Goal: Information Seeking & Learning: Learn about a topic

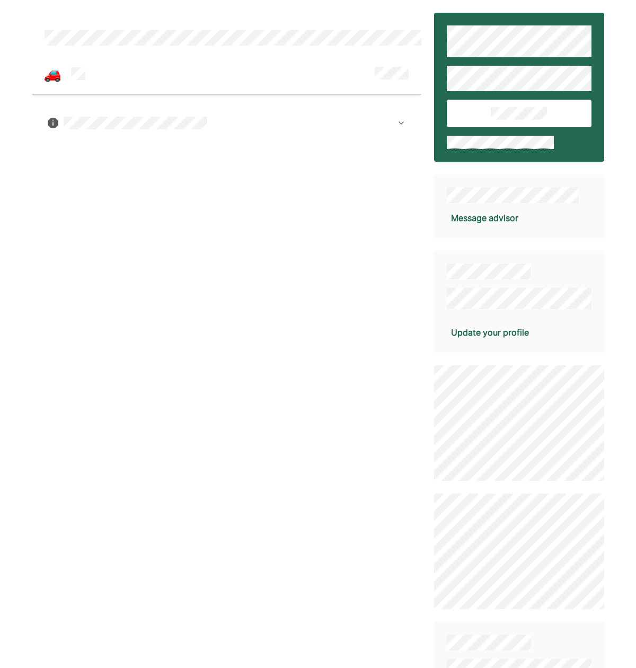
click at [395, 126] on div at bounding box center [227, 123] width 358 height 13
drag, startPoint x: 54, startPoint y: 67, endPoint x: 59, endPoint y: 48, distance: 20.2
click at [54, 67] on img at bounding box center [53, 75] width 16 height 16
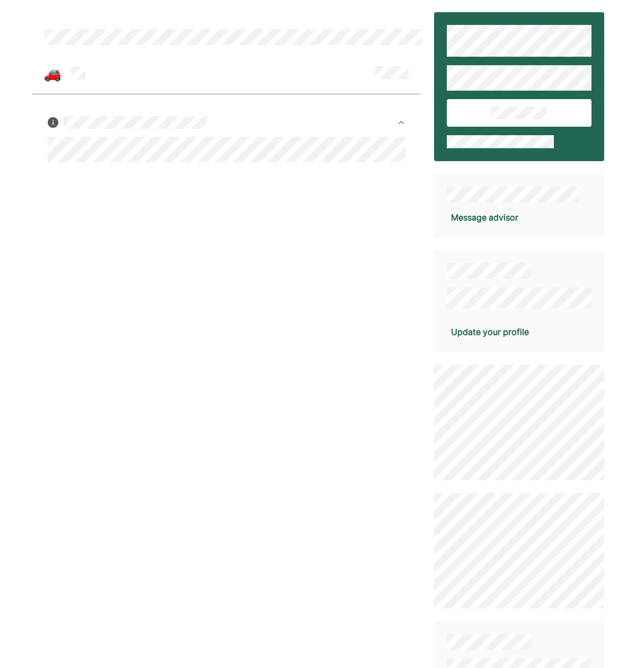
scroll to position [1, 0]
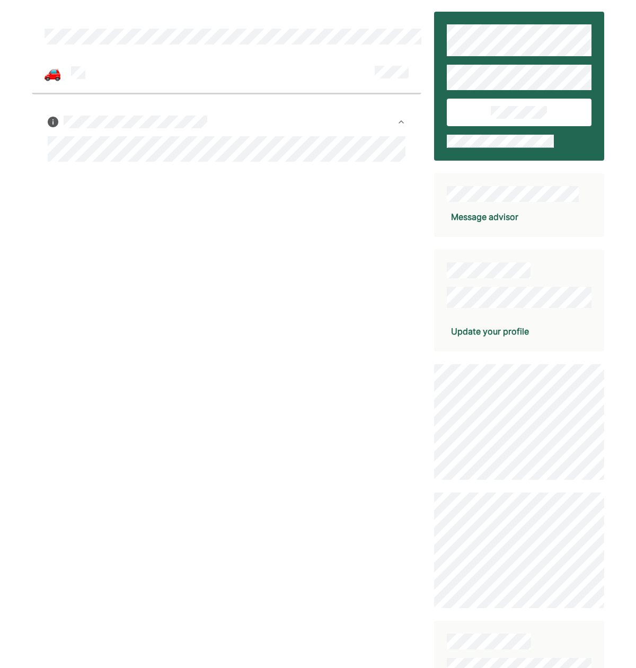
click at [311, 203] on div at bounding box center [227, 400] width 390 height 777
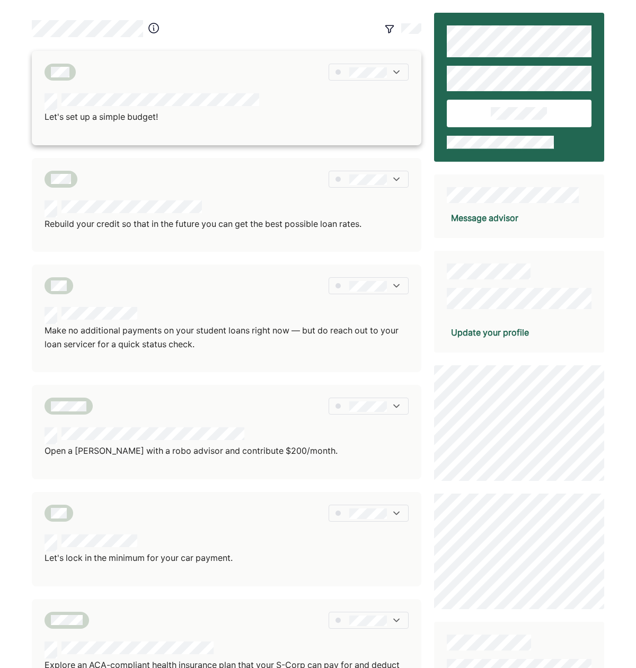
click at [181, 108] on div at bounding box center [152, 101] width 215 height 17
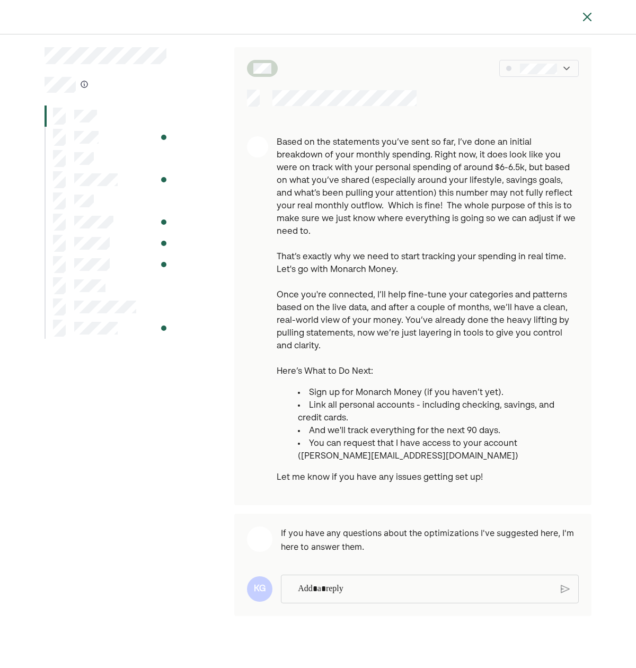
click at [443, 582] on p "Rich Text Editor. Editing area: main" at bounding box center [425, 589] width 254 height 14
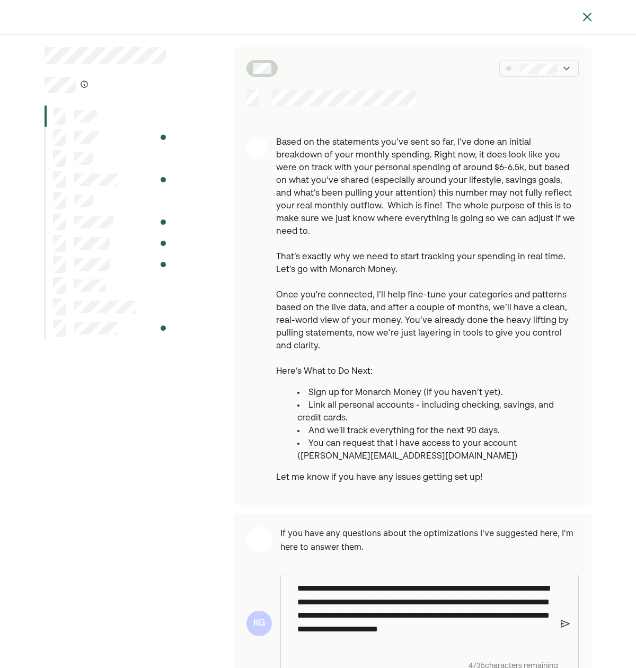
scroll to position [68, 0]
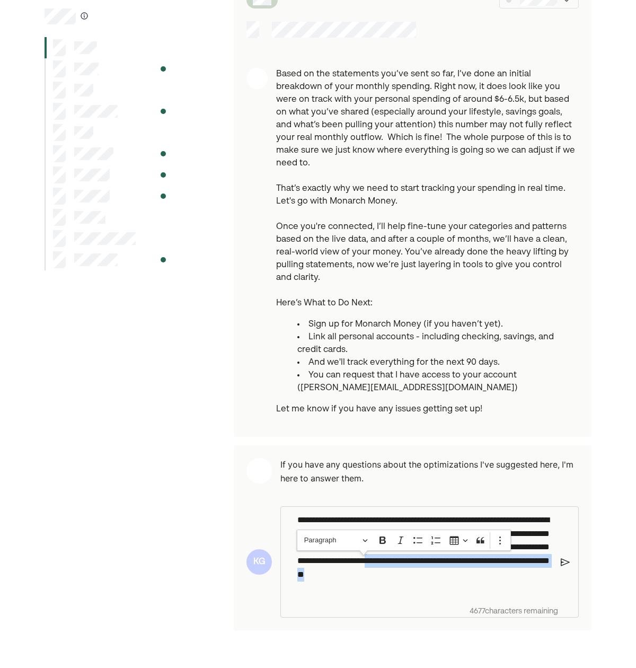
drag, startPoint x: 395, startPoint y: 577, endPoint x: 362, endPoint y: 565, distance: 35.0
click at [362, 565] on p "**********" at bounding box center [424, 554] width 255 height 82
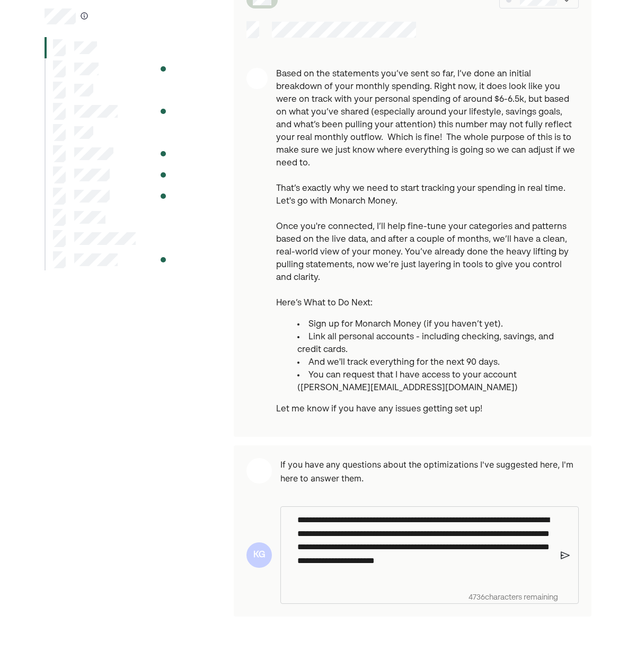
click at [491, 550] on p "**********" at bounding box center [424, 547] width 255 height 68
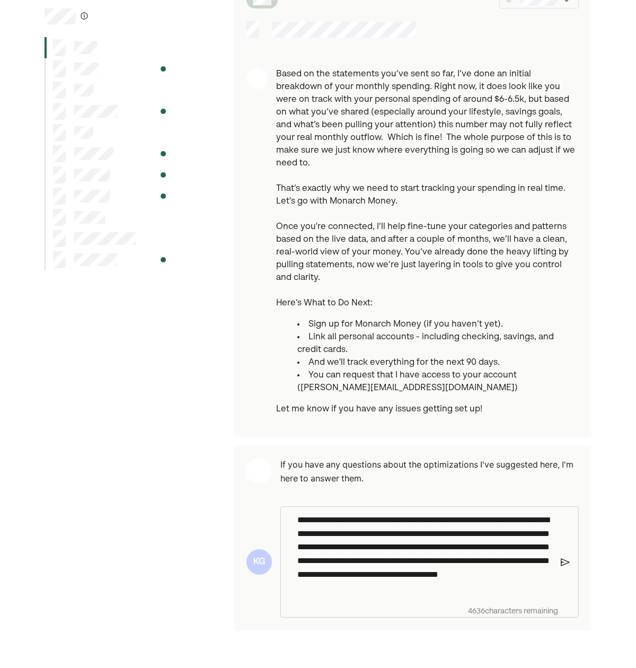
click at [538, 570] on p "**********" at bounding box center [424, 554] width 255 height 82
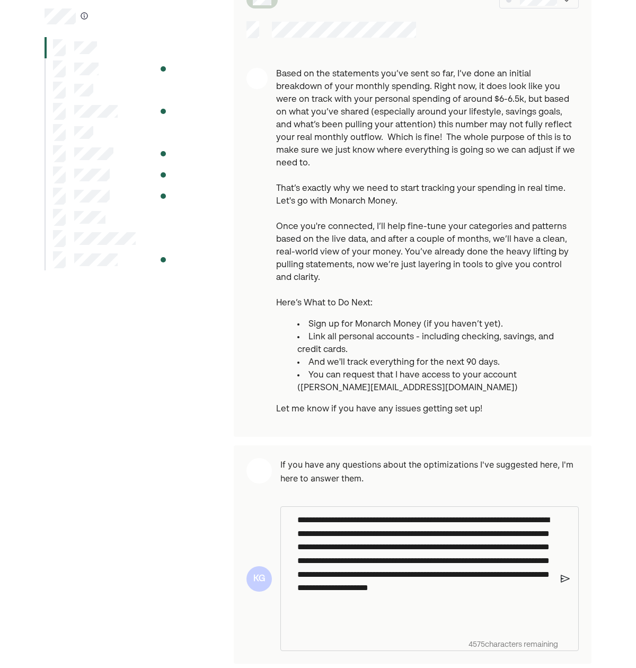
scroll to position [70, 0]
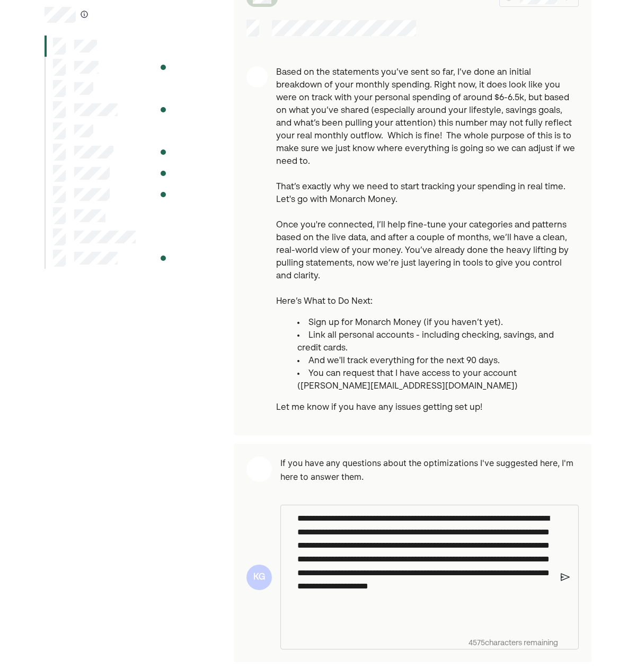
click at [567, 572] on img at bounding box center [565, 577] width 9 height 10
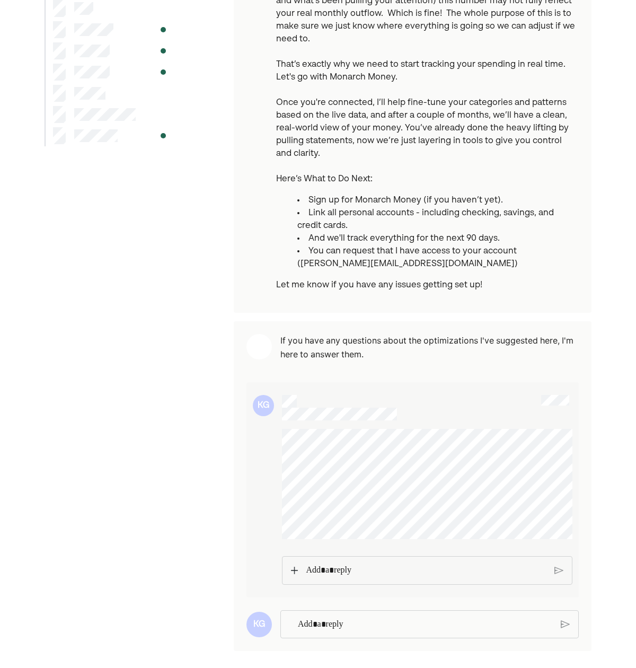
scroll to position [191, 0]
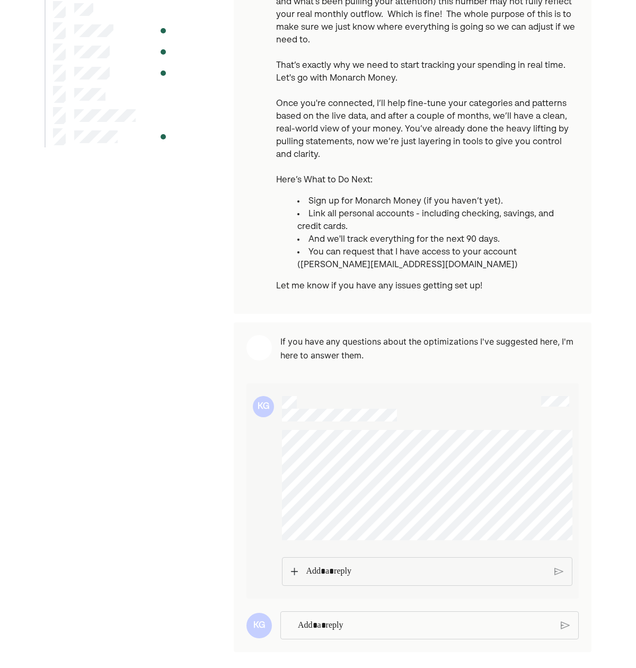
click at [320, 567] on p "Rich Text Editor. Editing area: main" at bounding box center [426, 571] width 240 height 14
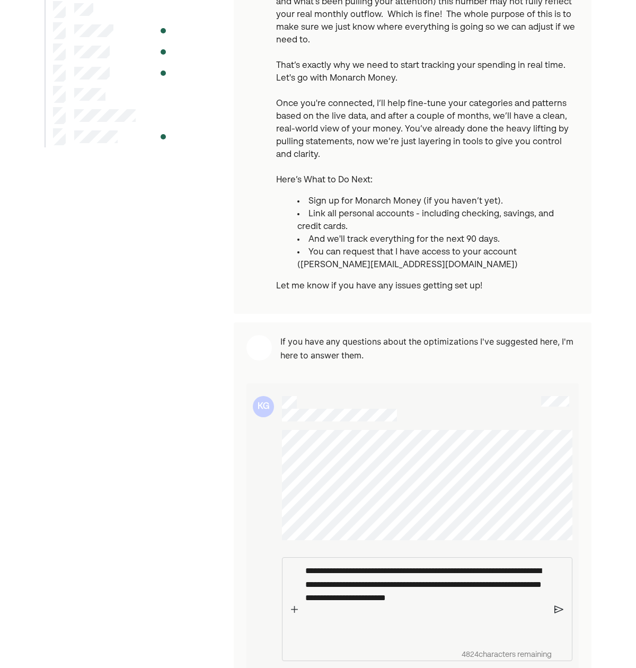
click at [559, 605] on img at bounding box center [558, 609] width 9 height 10
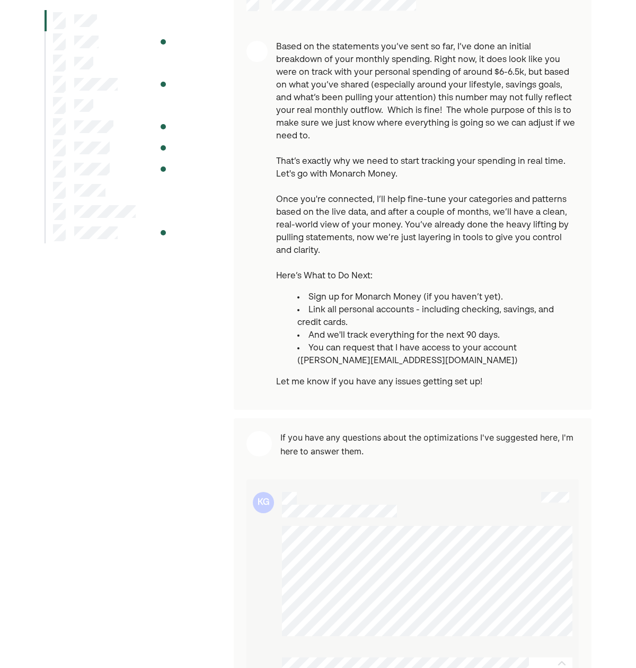
scroll to position [0, 0]
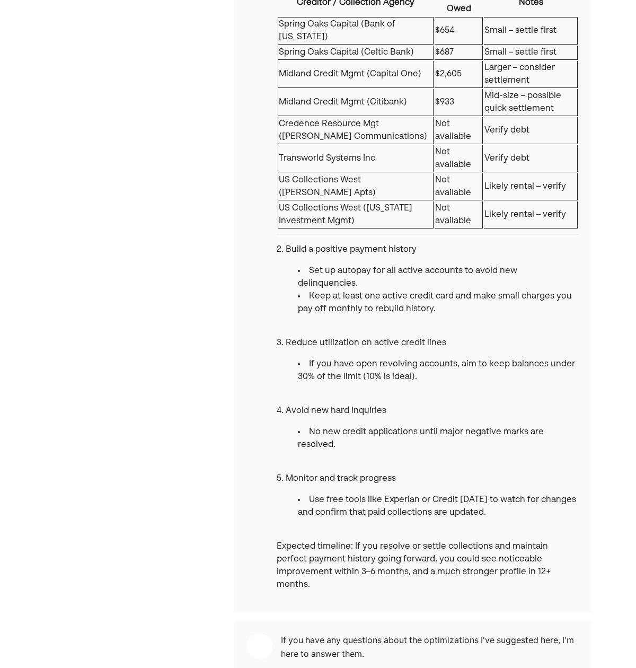
scroll to position [935, 0]
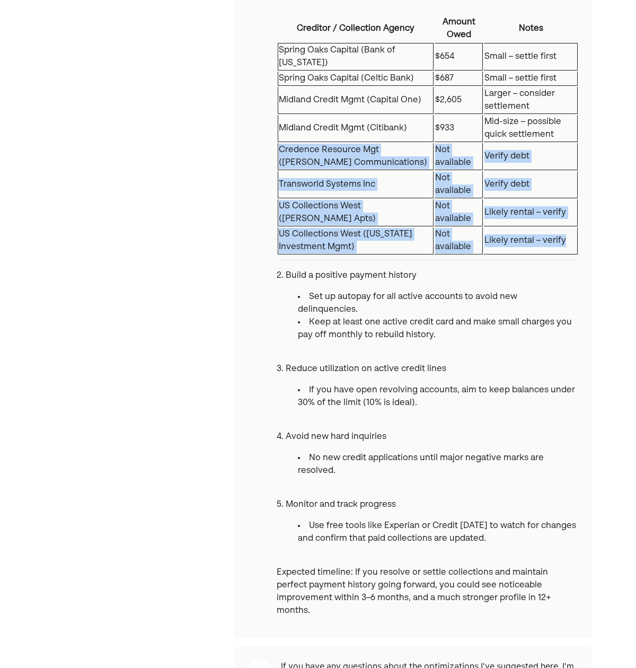
drag, startPoint x: 279, startPoint y: 150, endPoint x: 576, endPoint y: 246, distance: 312.1
click at [576, 246] on tbody "Spring Oaks Capital (Bank of Missouri) $654 Small – settle first Spring Oaks Ca…" at bounding box center [428, 148] width 300 height 211
copy tbody "Credence Resource Mgt (Cox Communications) Not available Verify debt Transworld…"
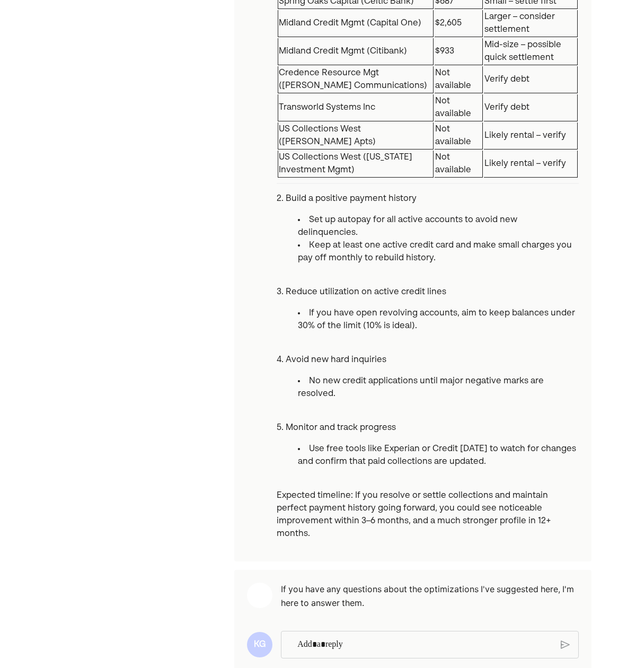
scroll to position [1011, 0]
click at [350, 639] on p "Rich Text Editor. Editing area: main" at bounding box center [424, 646] width 255 height 14
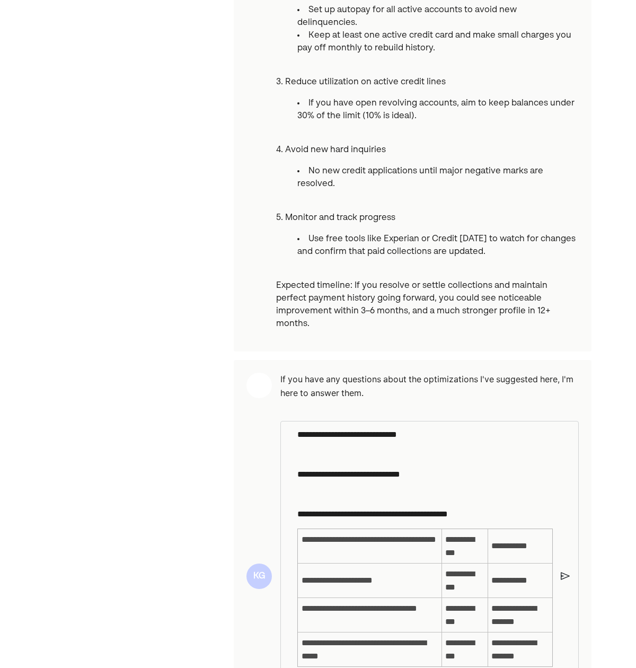
scroll to position [1293, 0]
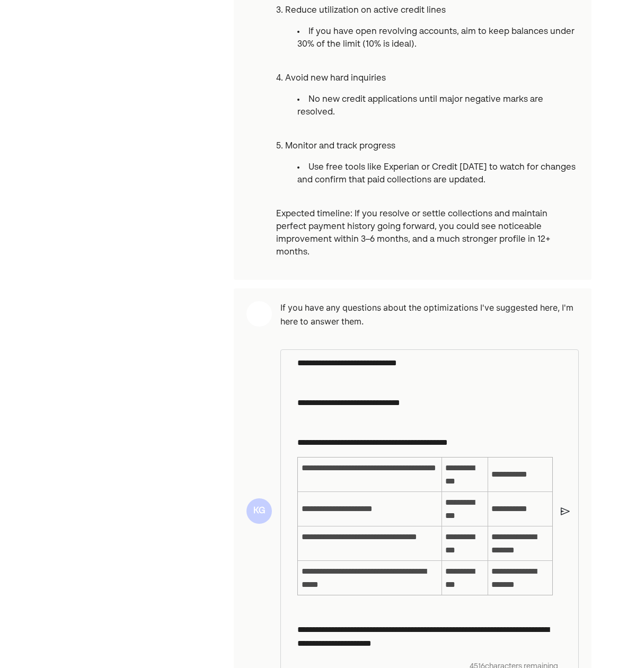
click at [544, 623] on p "**********" at bounding box center [424, 636] width 255 height 27
click at [506, 623] on p "**********" at bounding box center [424, 636] width 255 height 27
drag, startPoint x: 506, startPoint y: 610, endPoint x: 502, endPoint y: 618, distance: 9.1
click at [503, 623] on p "**********" at bounding box center [424, 636] width 255 height 27
click at [503, 623] on div "**********" at bounding box center [425, 503] width 266 height 306
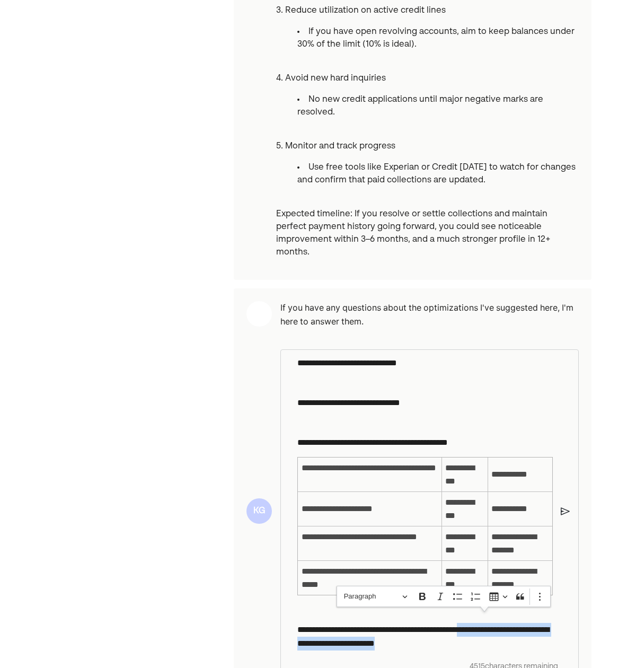
click at [511, 623] on p "**********" at bounding box center [424, 636] width 255 height 27
drag, startPoint x: 361, startPoint y: 614, endPoint x: 340, endPoint y: 605, distance: 22.8
click at [361, 623] on p "**********" at bounding box center [424, 636] width 255 height 27
drag, startPoint x: 299, startPoint y: 603, endPoint x: 511, endPoint y: 620, distance: 212.7
click at [511, 623] on p "**********" at bounding box center [424, 636] width 255 height 27
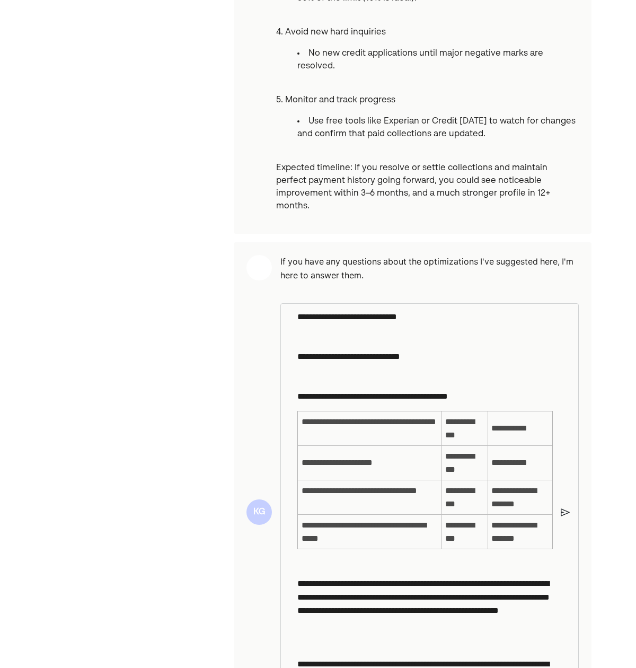
scroll to position [1401, 0]
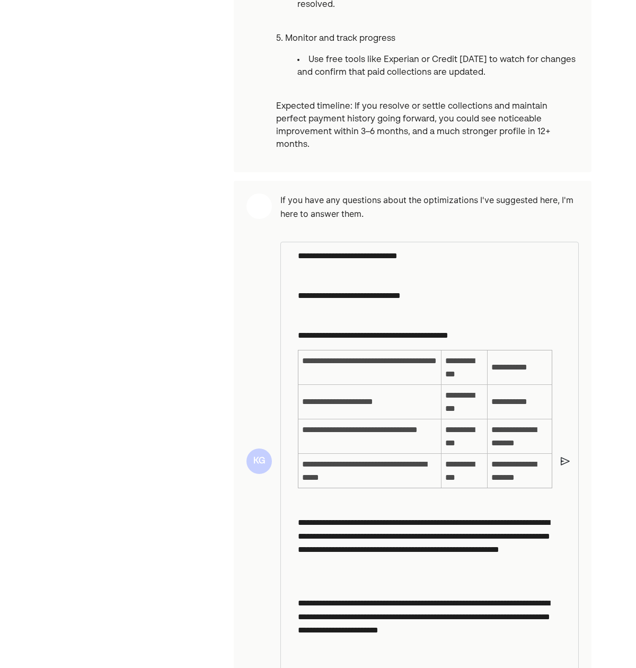
click at [561, 456] on img at bounding box center [565, 461] width 9 height 10
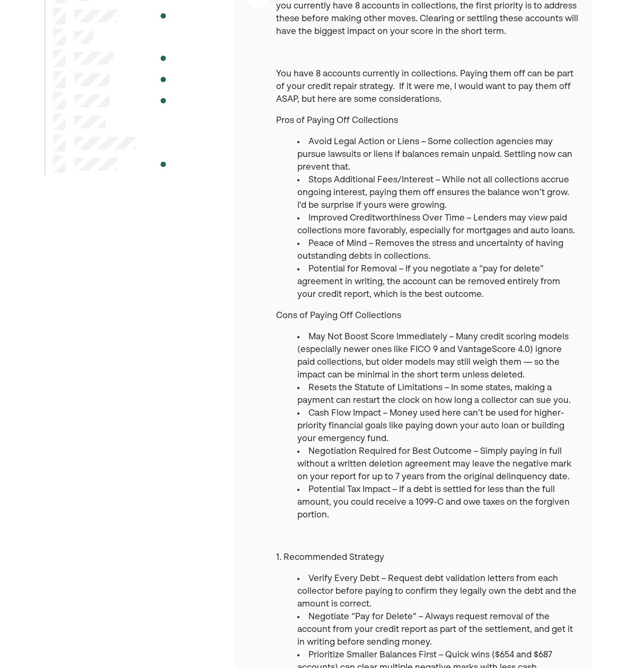
scroll to position [0, 0]
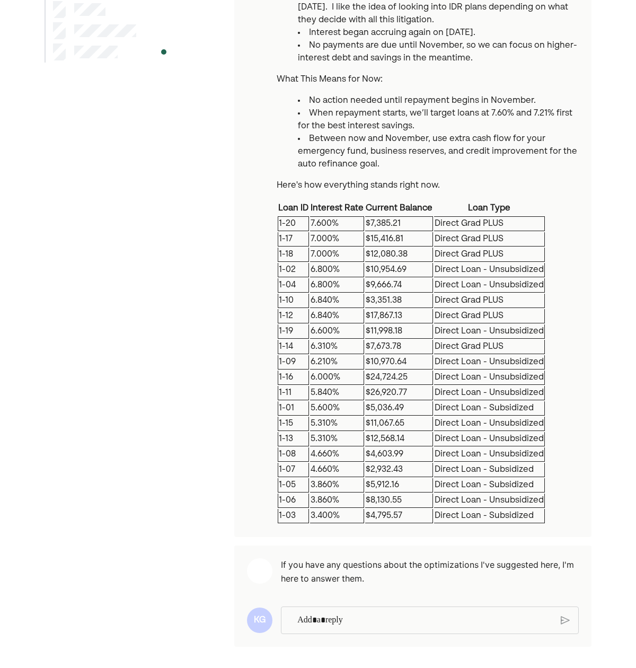
scroll to position [276, 0]
click at [370, 614] on p "Rich Text Editor. Editing area: main" at bounding box center [424, 620] width 255 height 14
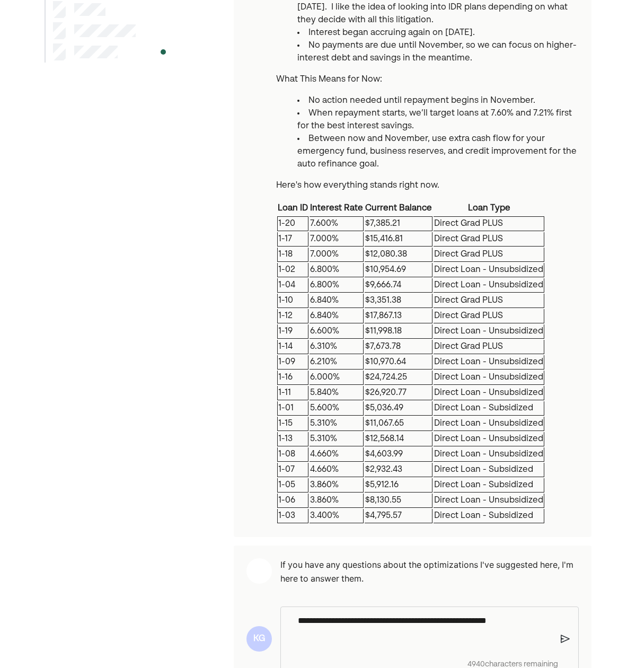
click at [561, 637] on img at bounding box center [565, 639] width 9 height 10
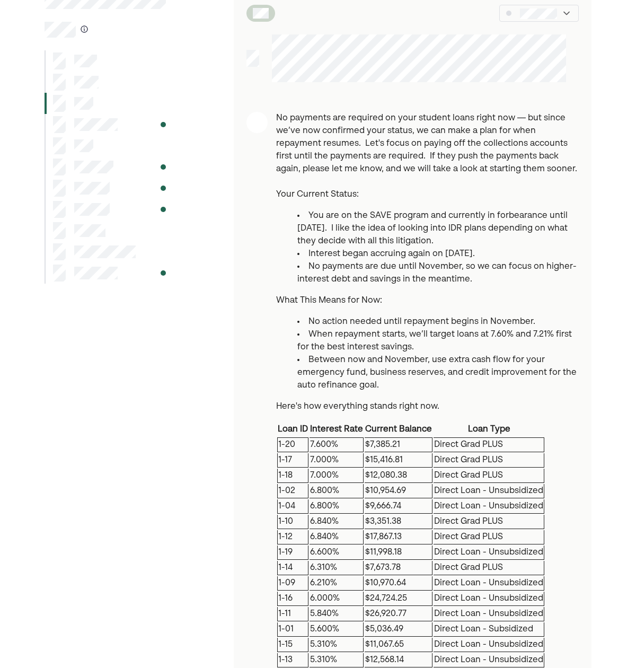
scroll to position [56, 0]
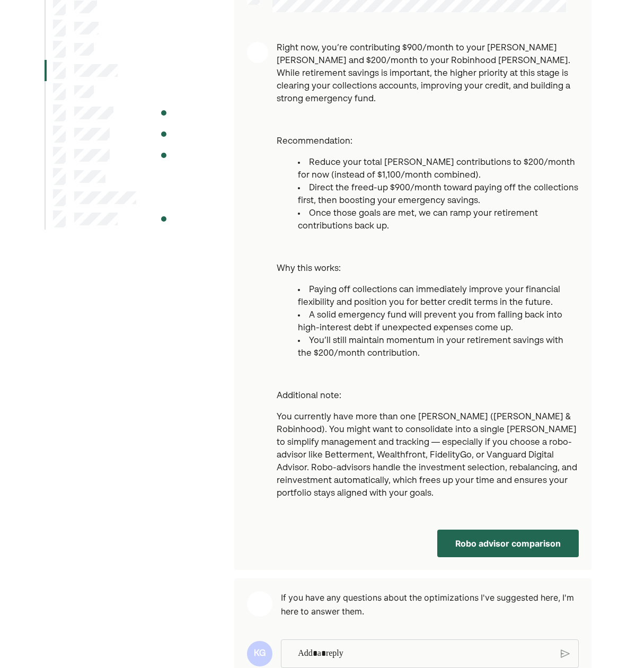
scroll to position [130, 0]
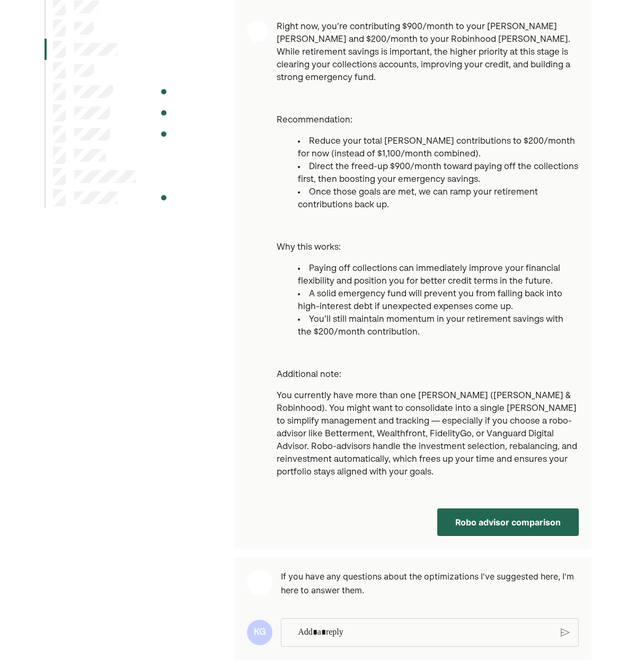
click at [507, 512] on button "Robo advisor comparison" at bounding box center [508, 522] width 142 height 28
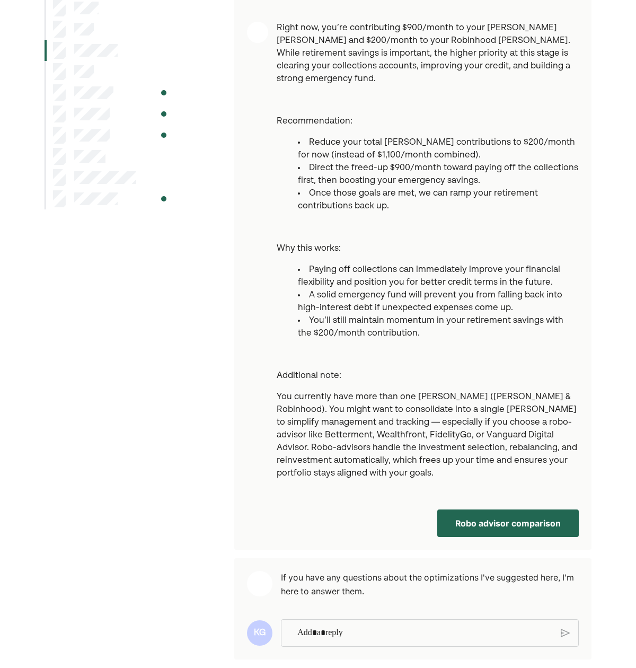
click at [332, 626] on p "Rich Text Editor. Editing area: main" at bounding box center [424, 633] width 255 height 14
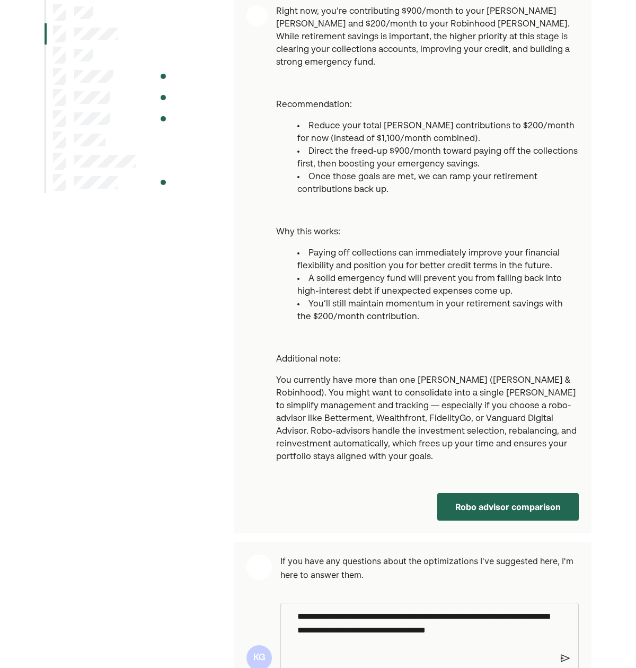
scroll to position [166, 0]
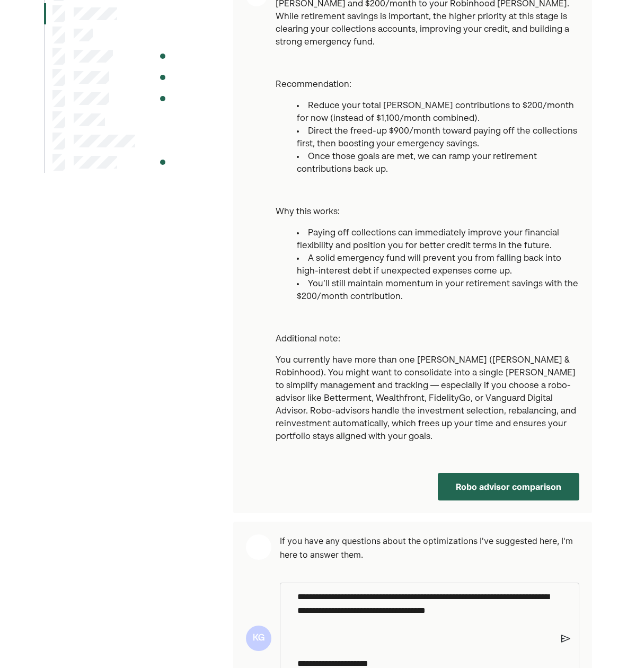
click at [544, 481] on button "Robo advisor comparison" at bounding box center [509, 487] width 142 height 28
click at [411, 657] on p "**********" at bounding box center [425, 664] width 254 height 14
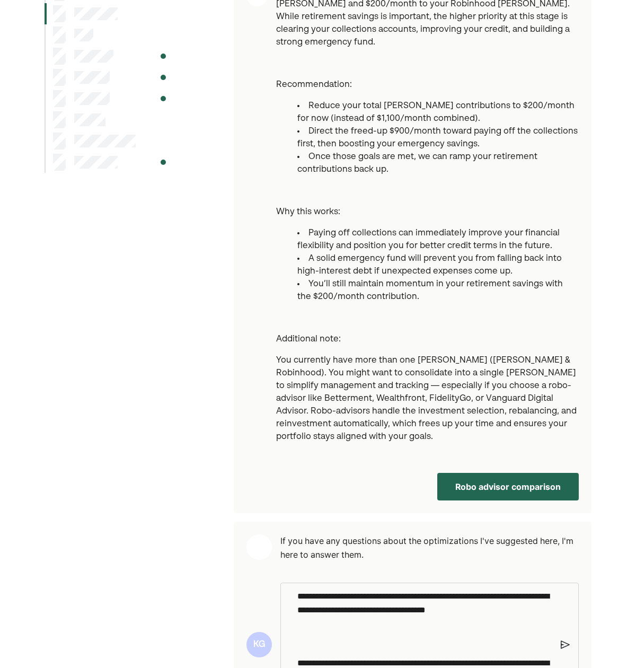
scroll to position [178, 0]
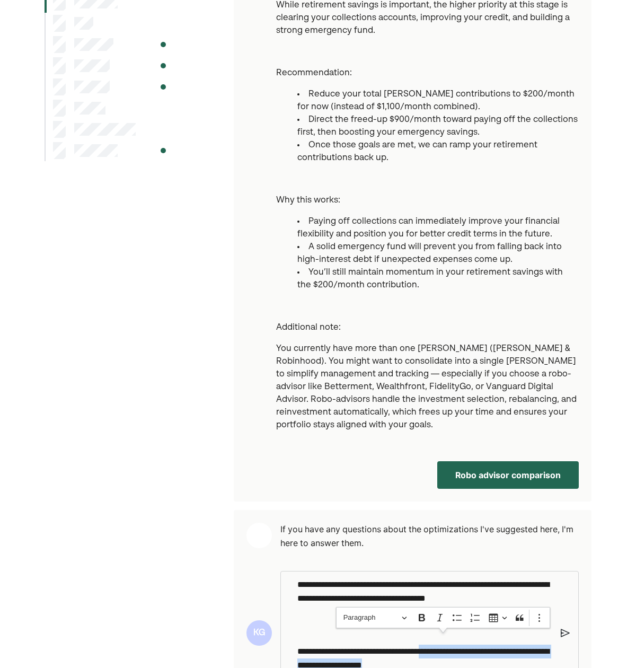
drag, startPoint x: 441, startPoint y: 655, endPoint x: 444, endPoint y: 641, distance: 14.0
click at [444, 644] on p "**********" at bounding box center [424, 657] width 255 height 27
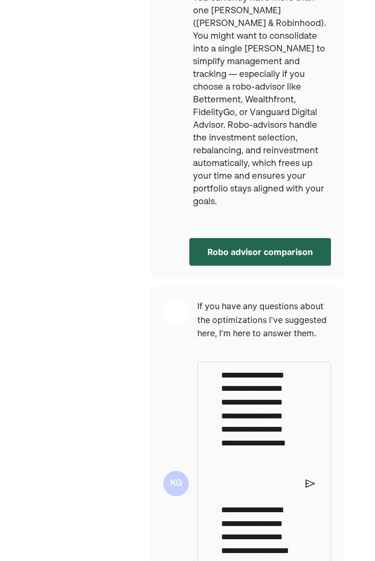
scroll to position [860, 0]
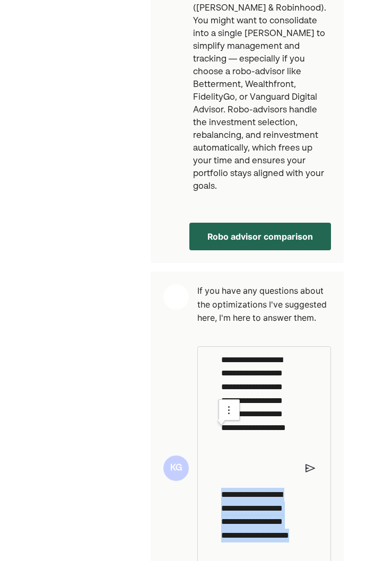
drag, startPoint x: 278, startPoint y: 483, endPoint x: 218, endPoint y: 426, distance: 83.2
click at [218, 426] on div "**********" at bounding box center [259, 454] width 87 height 215
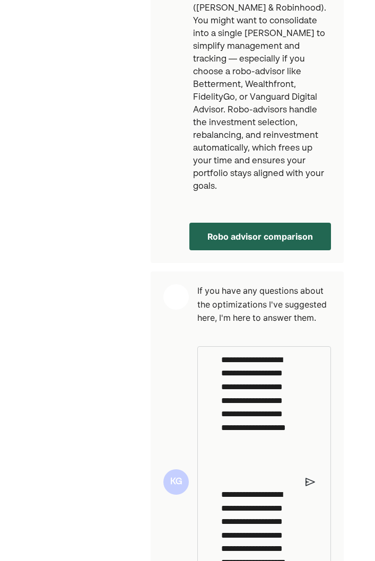
click at [308, 417] on div "**********" at bounding box center [263, 481] width 133 height 271
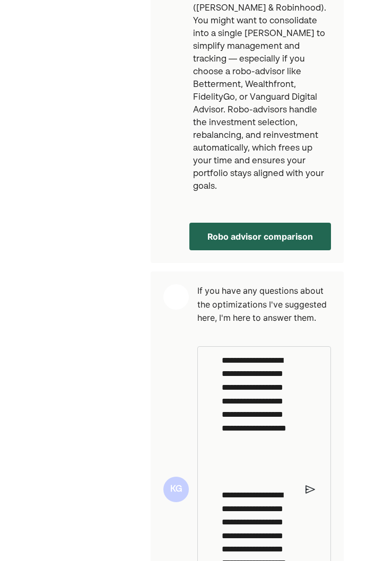
click at [310, 484] on img at bounding box center [310, 489] width 10 height 10
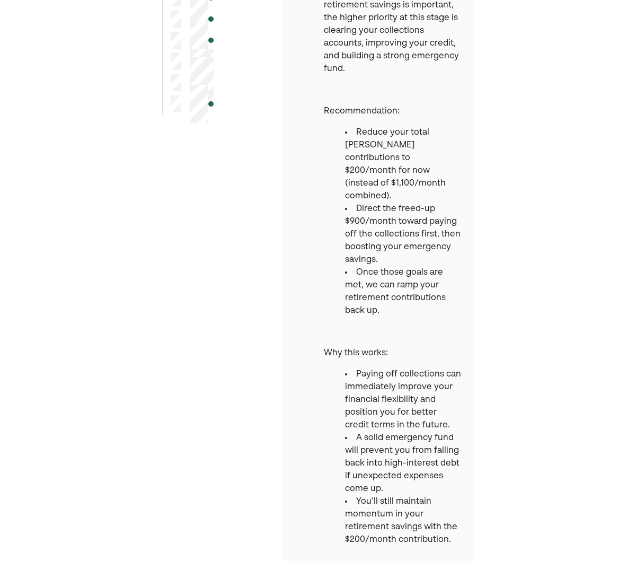
scroll to position [0, 0]
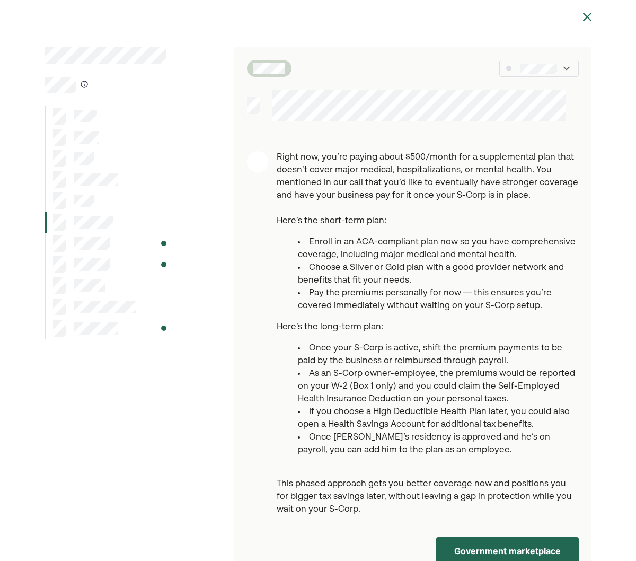
click at [496, 554] on button "Government marketplace" at bounding box center [507, 551] width 143 height 28
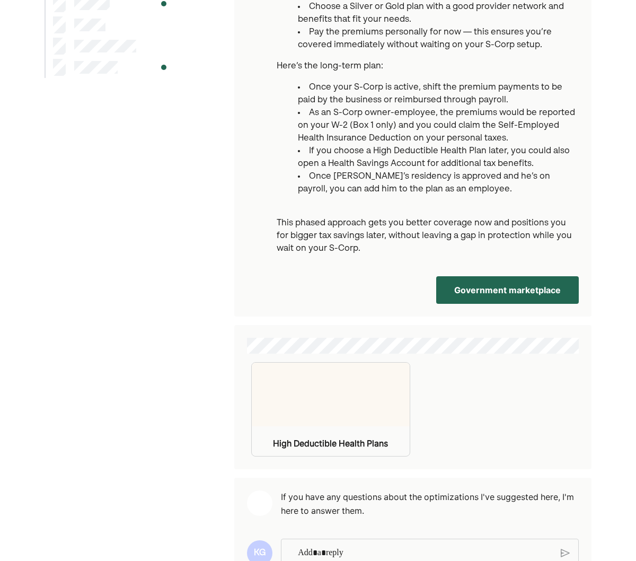
scroll to position [295, 0]
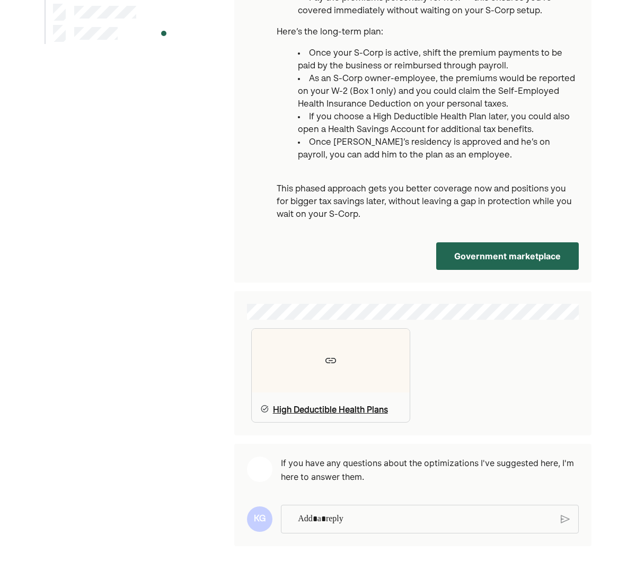
click at [332, 363] on img at bounding box center [330, 360] width 13 height 13
click at [371, 521] on p "Rich Text Editor. Editing area: main" at bounding box center [424, 518] width 255 height 14
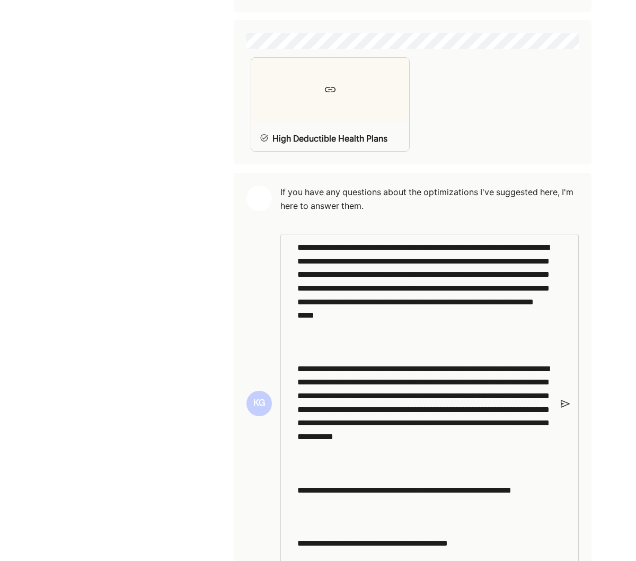
scroll to position [612, 0]
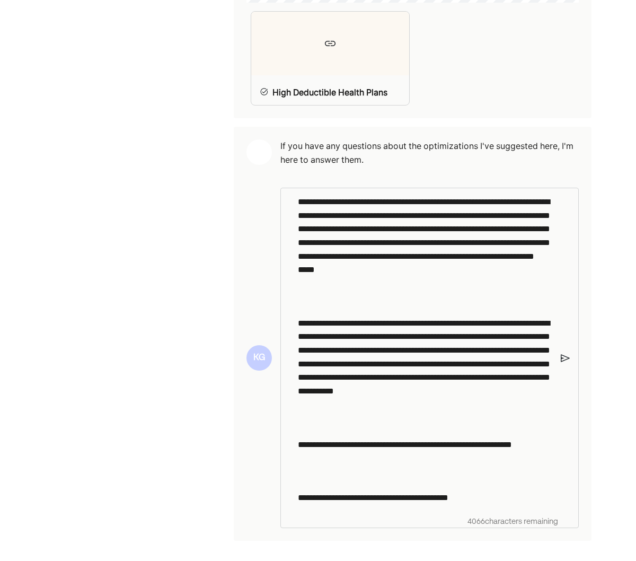
click at [567, 359] on img at bounding box center [565, 358] width 9 height 10
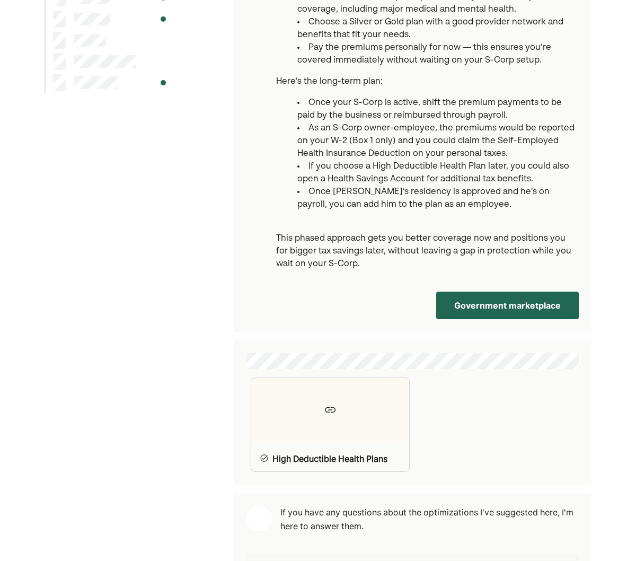
scroll to position [14, 0]
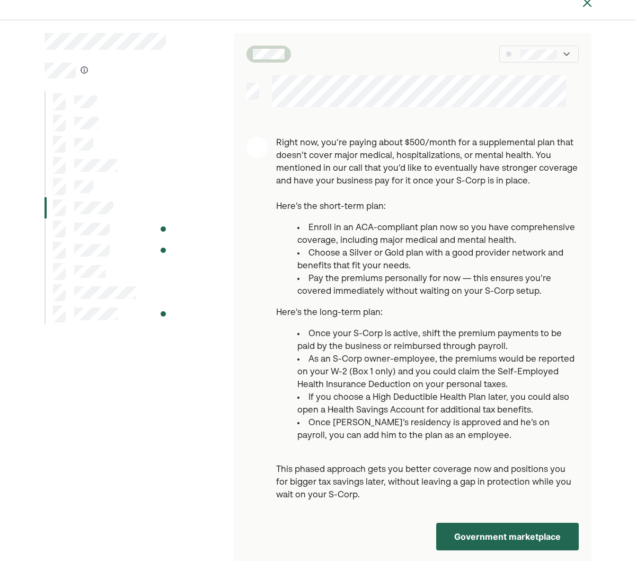
click at [120, 223] on div at bounding box center [106, 228] width 122 height 21
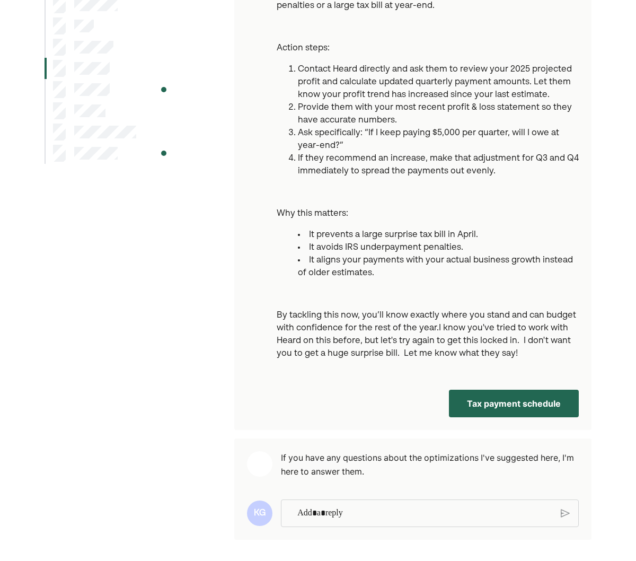
scroll to position [175, 0]
click at [442, 512] on p "Rich Text Editor. Editing area: main" at bounding box center [424, 513] width 255 height 14
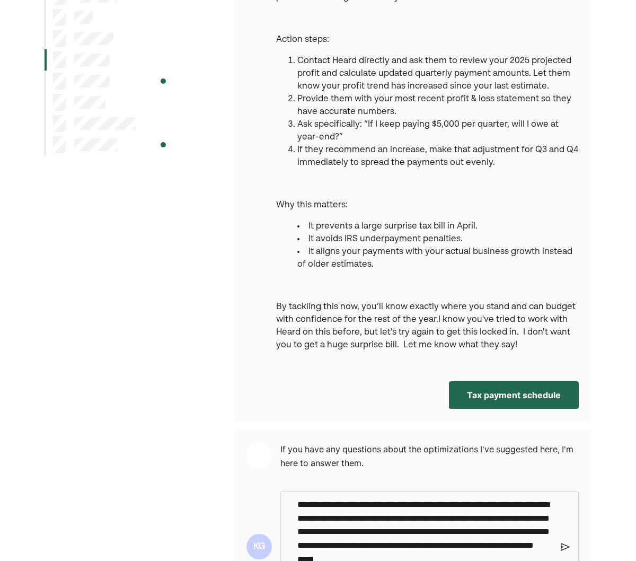
scroll to position [259, 0]
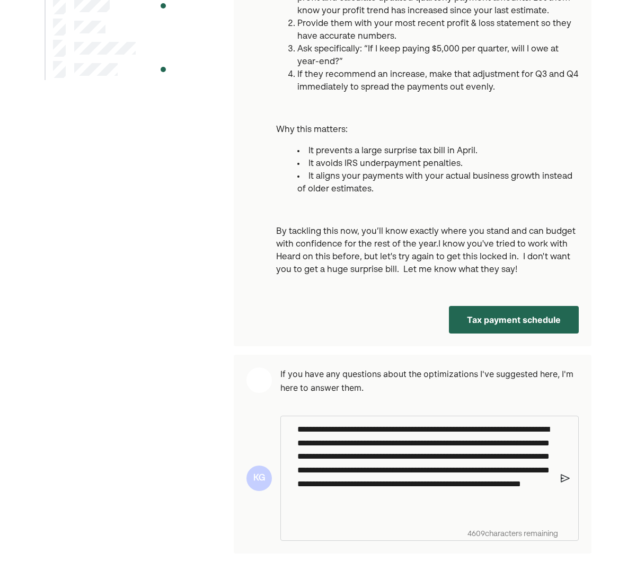
click at [563, 479] on img at bounding box center [565, 478] width 9 height 10
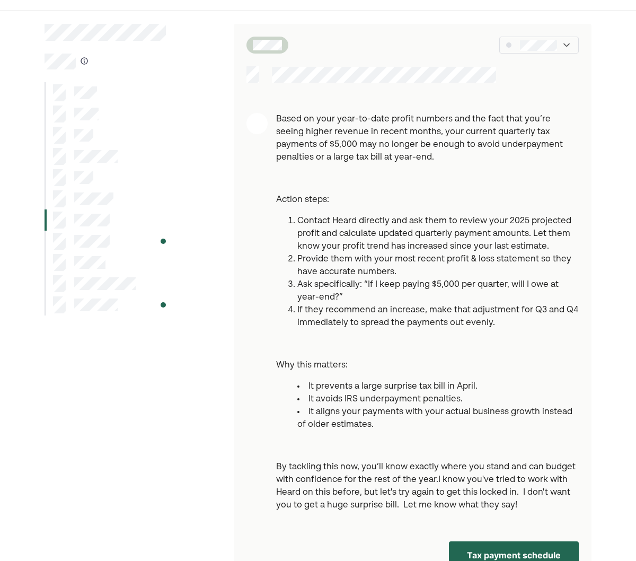
scroll to position [0, 0]
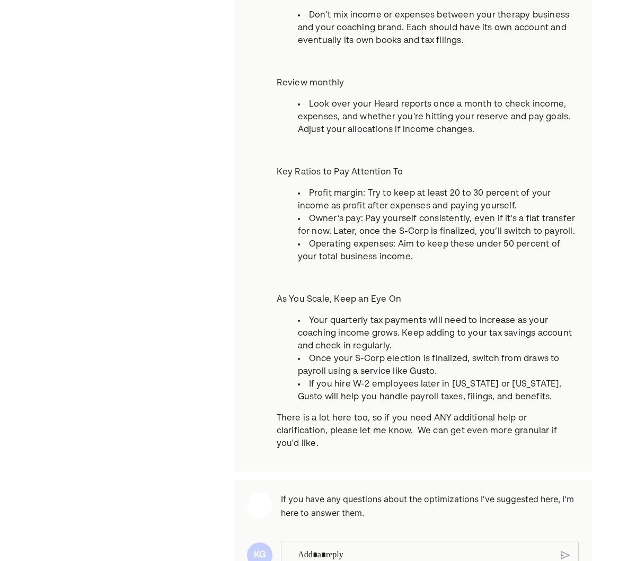
scroll to position [686, 0]
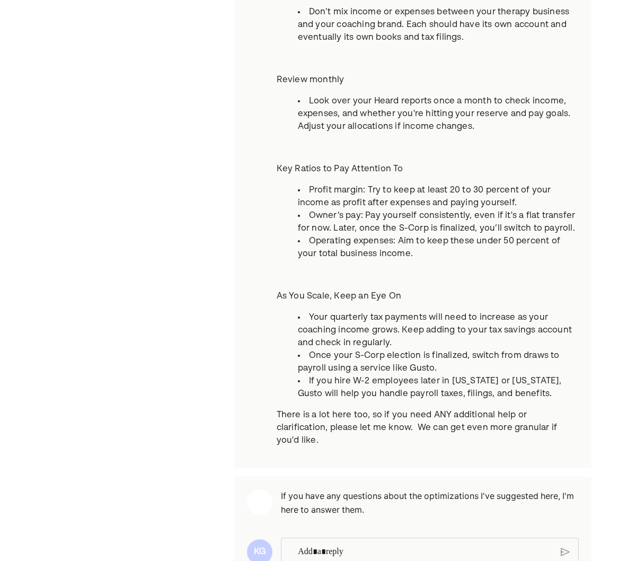
click at [357, 545] on p "Rich Text Editor. Editing area: main" at bounding box center [425, 552] width 254 height 14
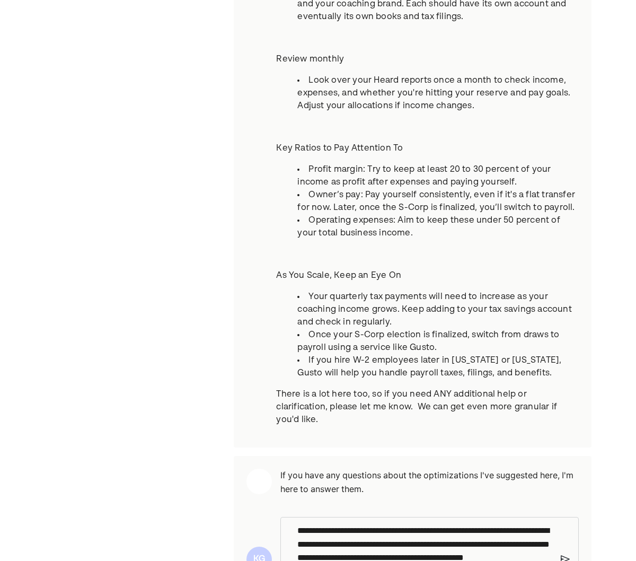
scroll to position [768, 0]
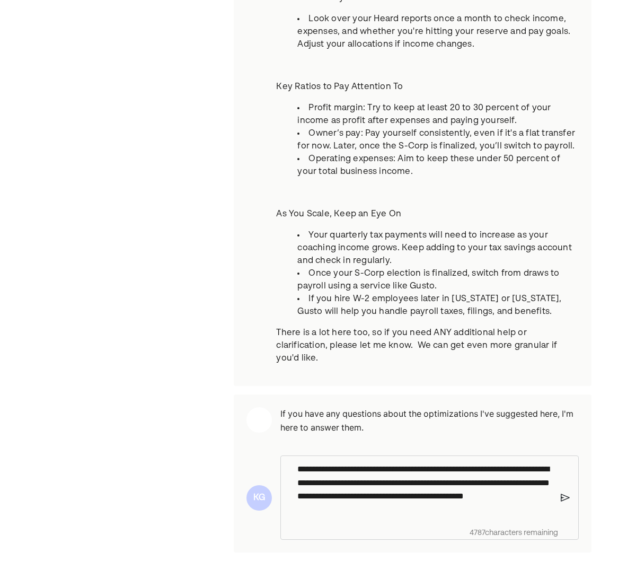
click at [436, 496] on p "**********" at bounding box center [424, 489] width 255 height 54
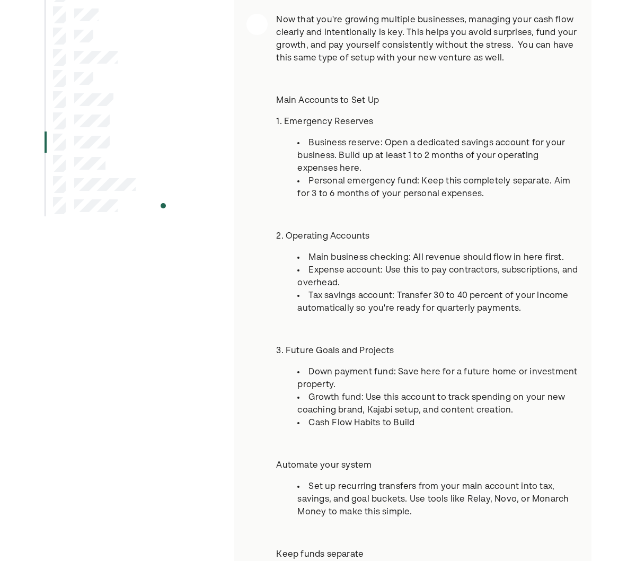
scroll to position [123, 0]
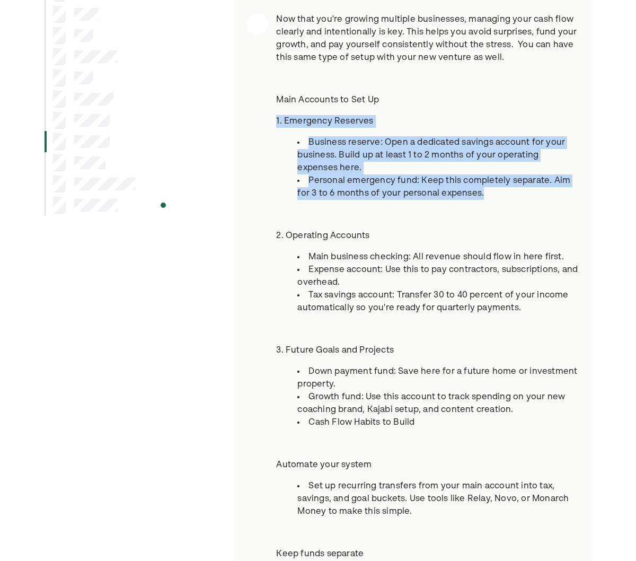
drag, startPoint x: 276, startPoint y: 121, endPoint x: 502, endPoint y: 193, distance: 237.0
click at [502, 193] on div "Now that you're growing multiple businesses, managing your cash flow clearly an…" at bounding box center [427, 515] width 303 height 1005
copy div "1. Emergency Reserves Business reserve: Open a dedicated savings account for yo…"
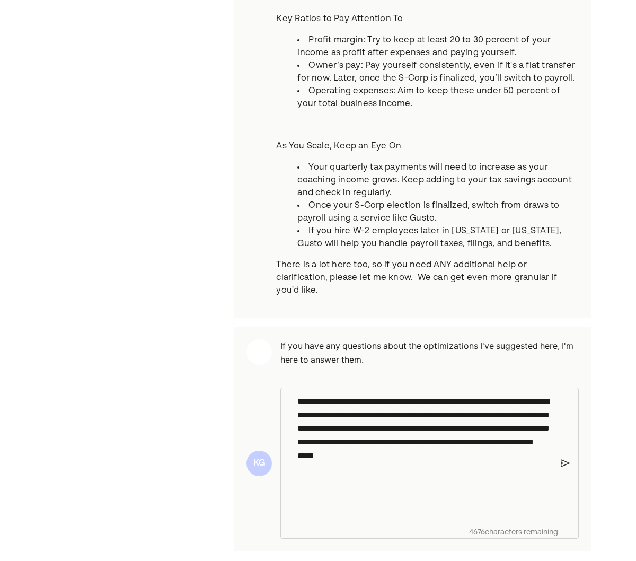
scroll to position [835, 0]
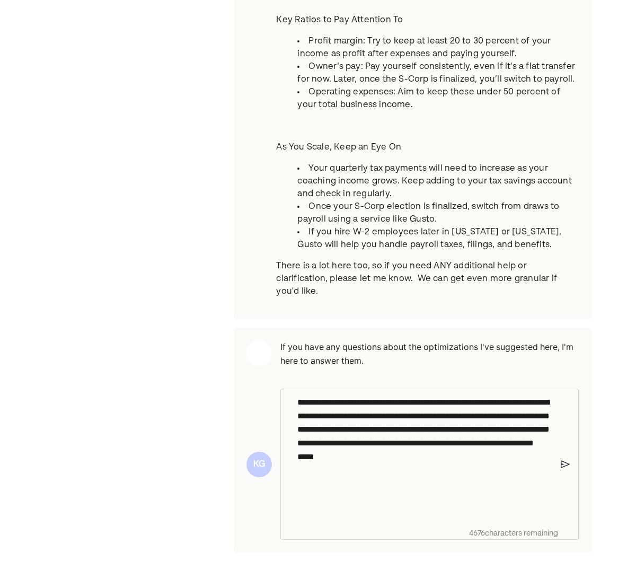
click at [298, 395] on p "**********" at bounding box center [424, 436] width 255 height 82
click at [563, 459] on img at bounding box center [565, 464] width 9 height 10
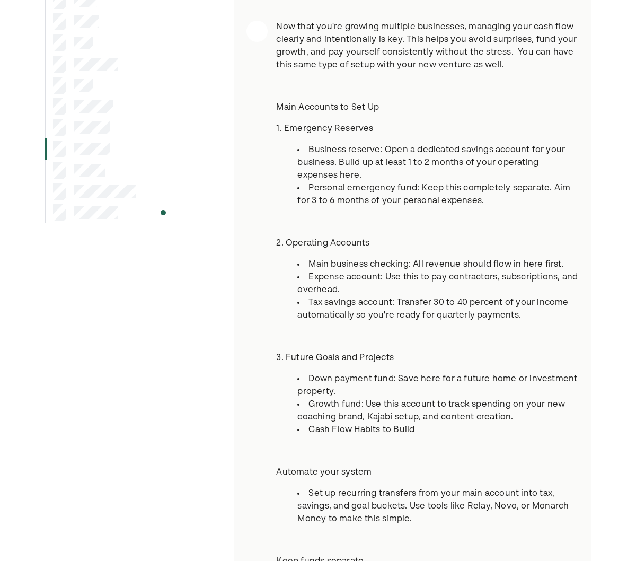
scroll to position [112, 0]
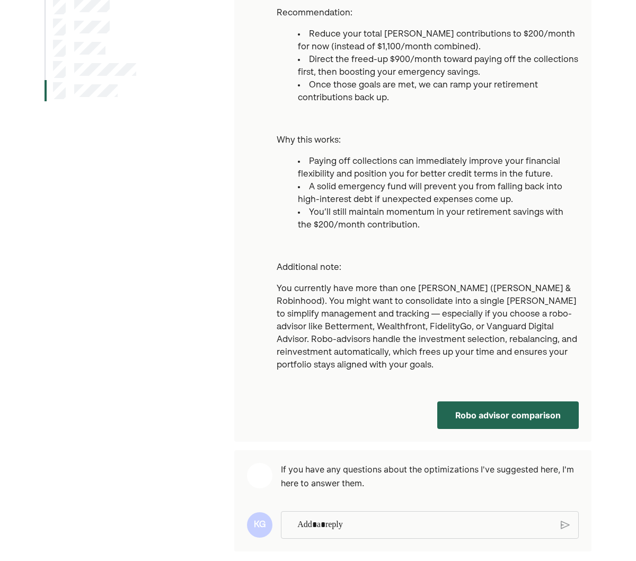
scroll to position [236, 0]
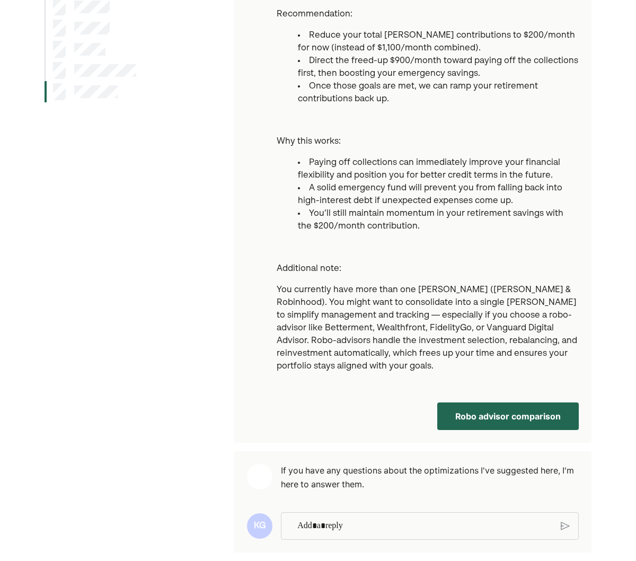
click at [342, 519] on p "Rich Text Editor. Editing area: main" at bounding box center [424, 526] width 255 height 14
click at [562, 539] on img at bounding box center [565, 544] width 9 height 10
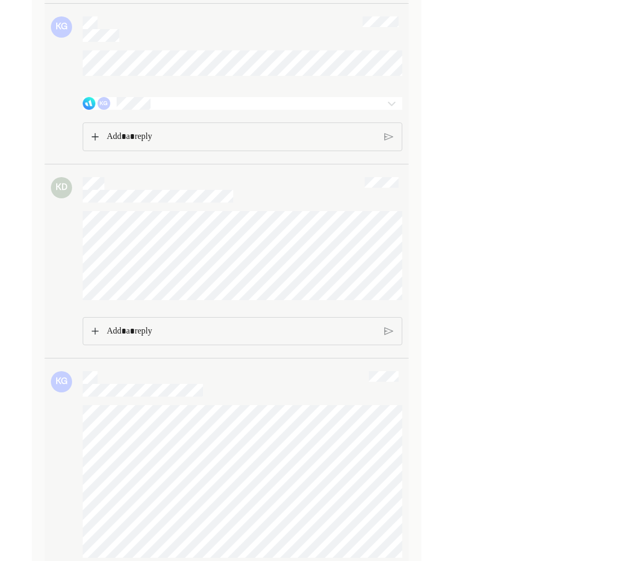
scroll to position [2900, 0]
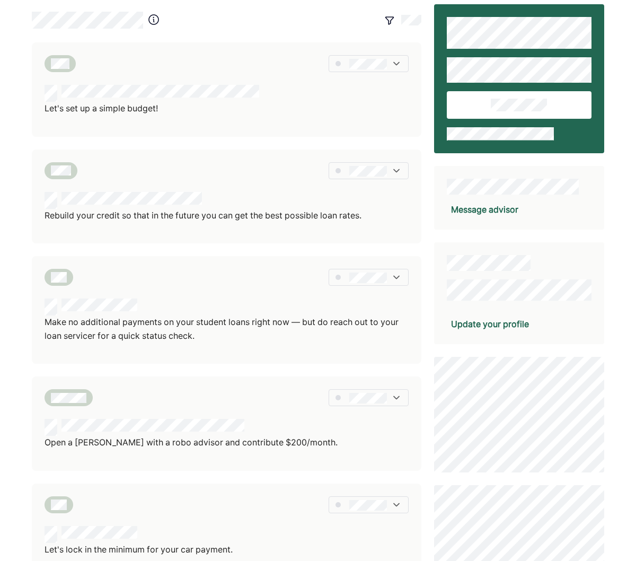
scroll to position [10, 0]
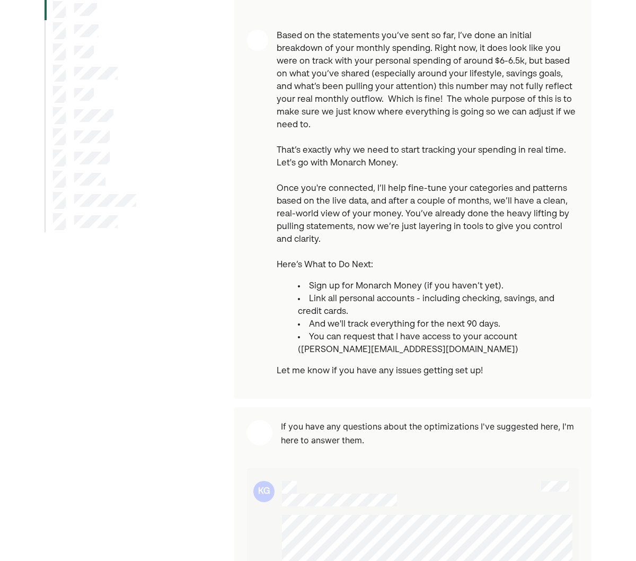
scroll to position [107, 0]
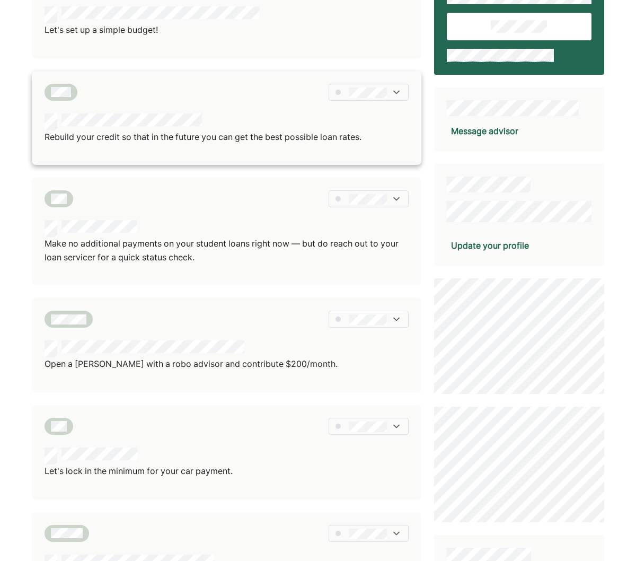
scroll to position [99, 0]
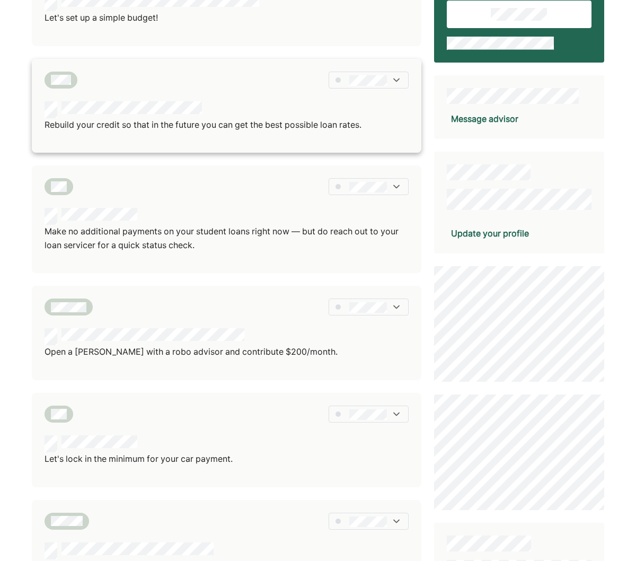
click at [357, 85] on div at bounding box center [368, 80] width 79 height 17
click at [358, 117] on div at bounding box center [376, 115] width 61 height 17
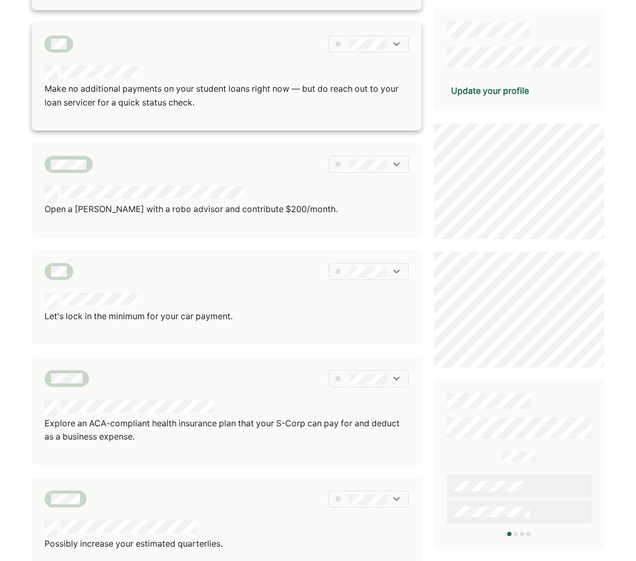
scroll to position [242, 0]
click at [387, 43] on div at bounding box center [368, 43] width 79 height 17
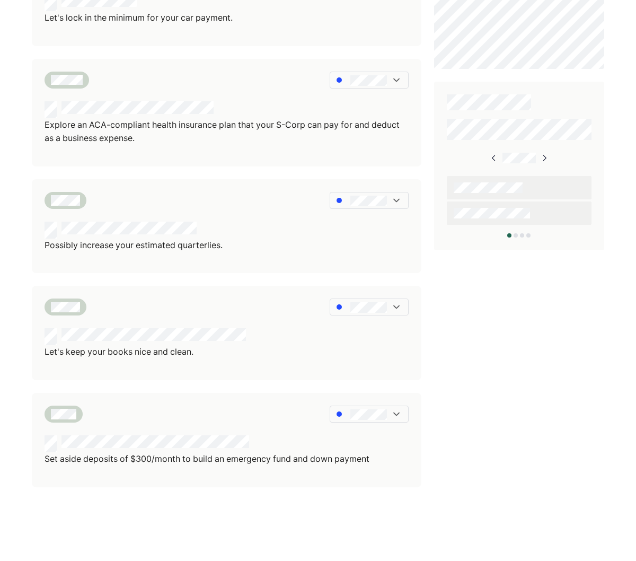
scroll to position [0, 0]
